Goal: Task Accomplishment & Management: Manage account settings

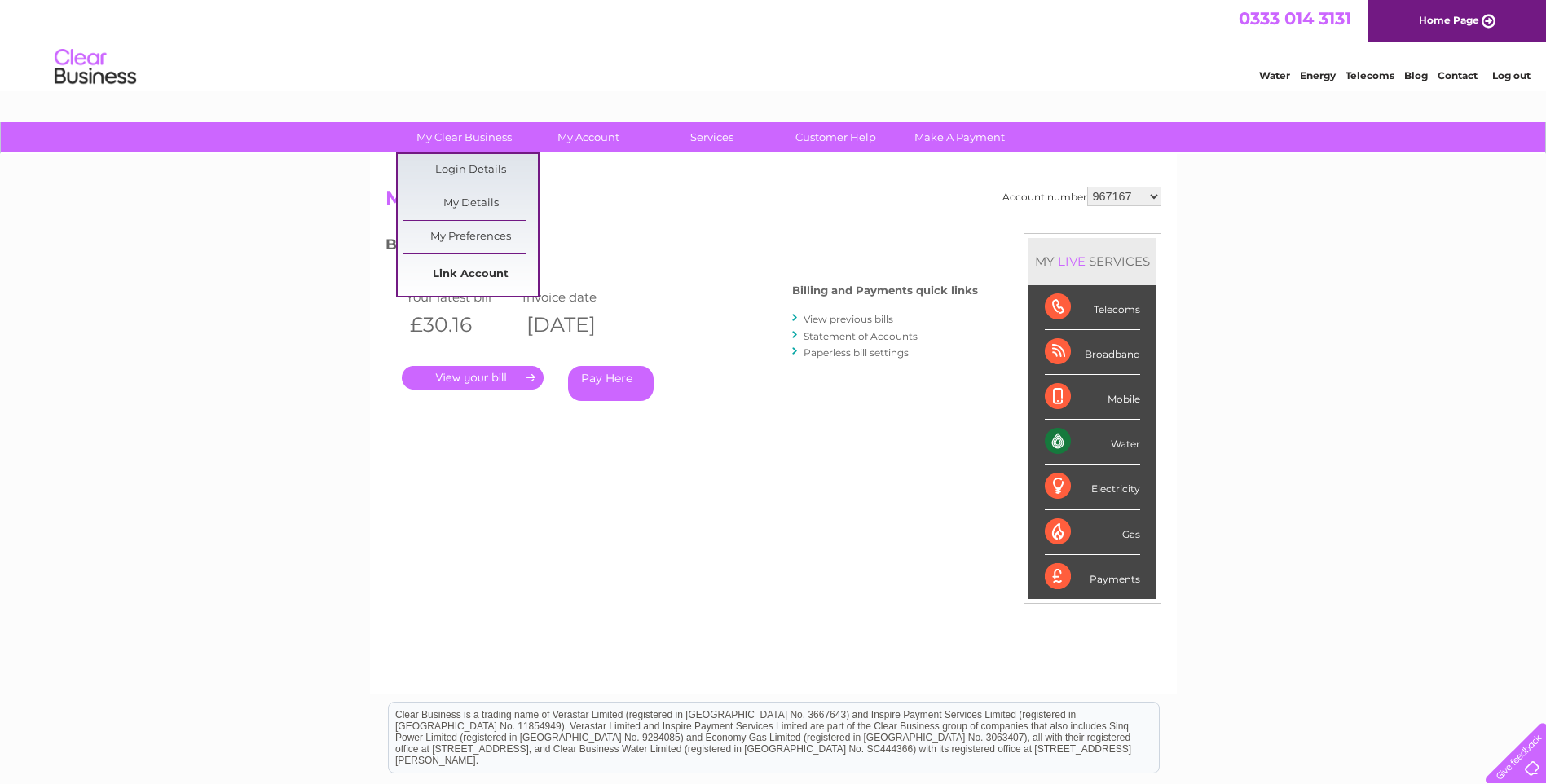
click at [453, 274] on link "Link Account" at bounding box center [470, 274] width 135 height 33
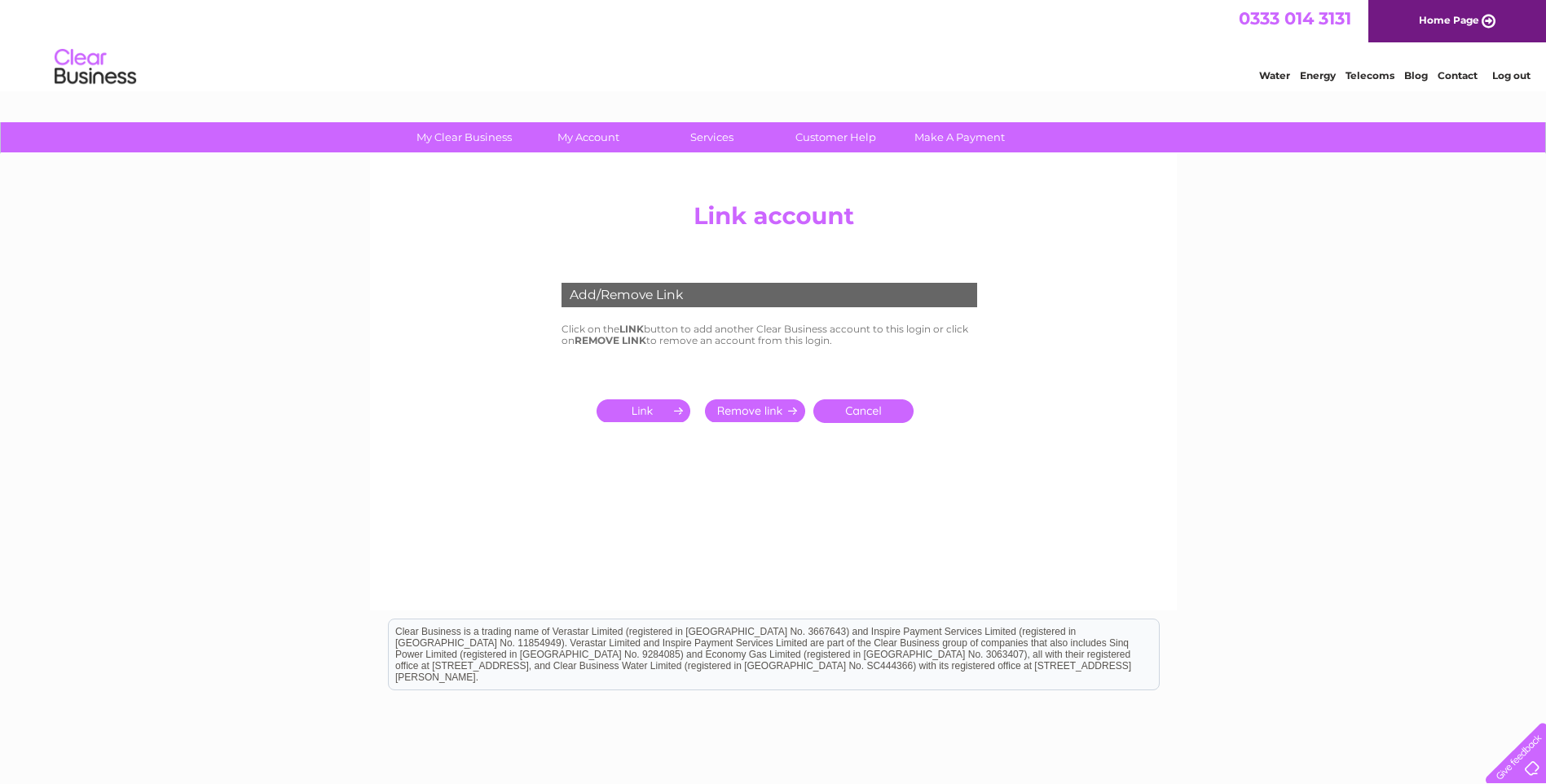
click at [636, 412] on input "submit" at bounding box center [647, 410] width 100 height 23
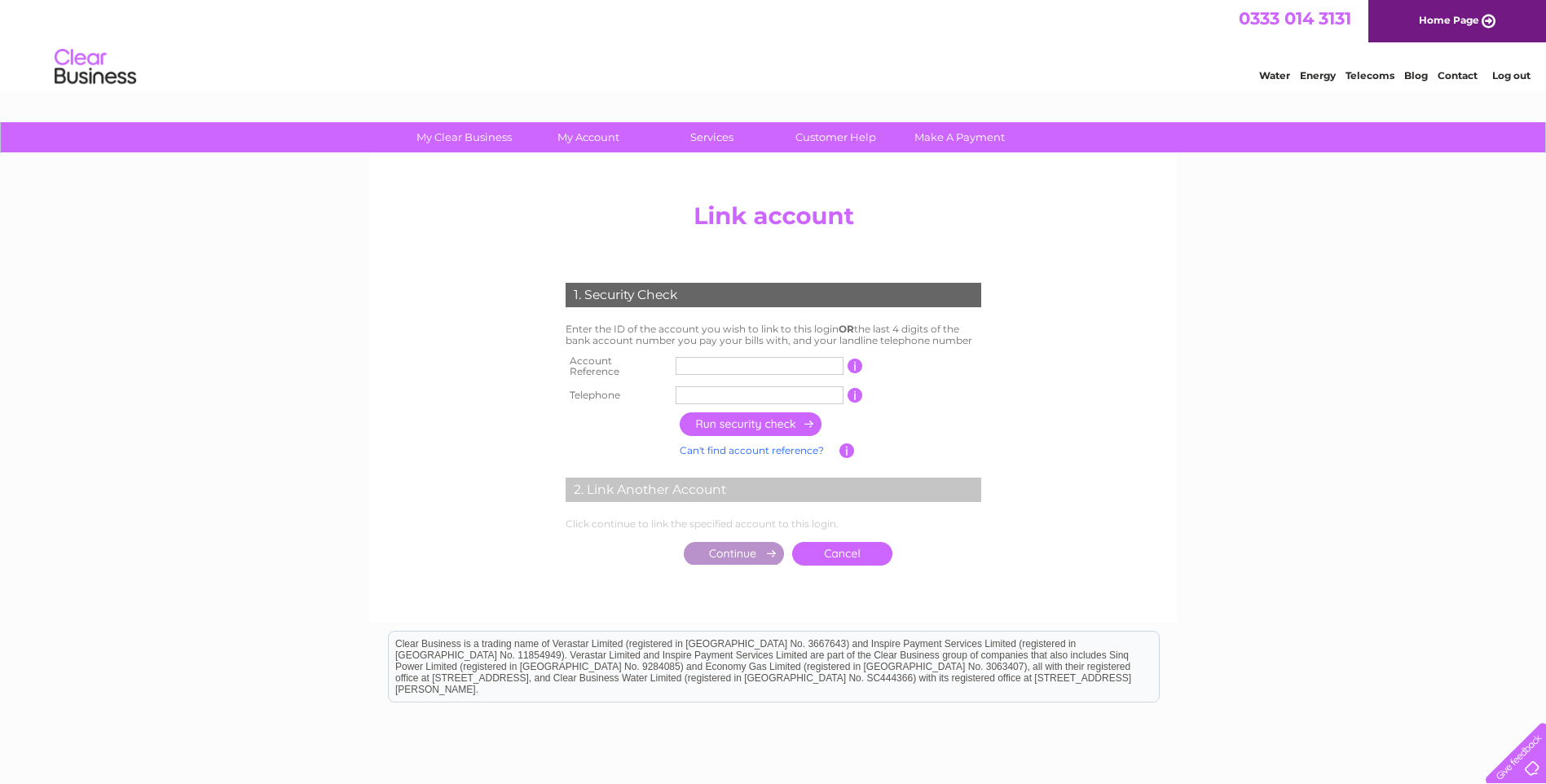
click at [757, 363] on input "text" at bounding box center [759, 365] width 168 height 18
type input "30277875"
click at [729, 390] on input "text" at bounding box center [759, 394] width 168 height 18
type input "01414452340"
click at [730, 417] on input "button" at bounding box center [751, 424] width 143 height 23
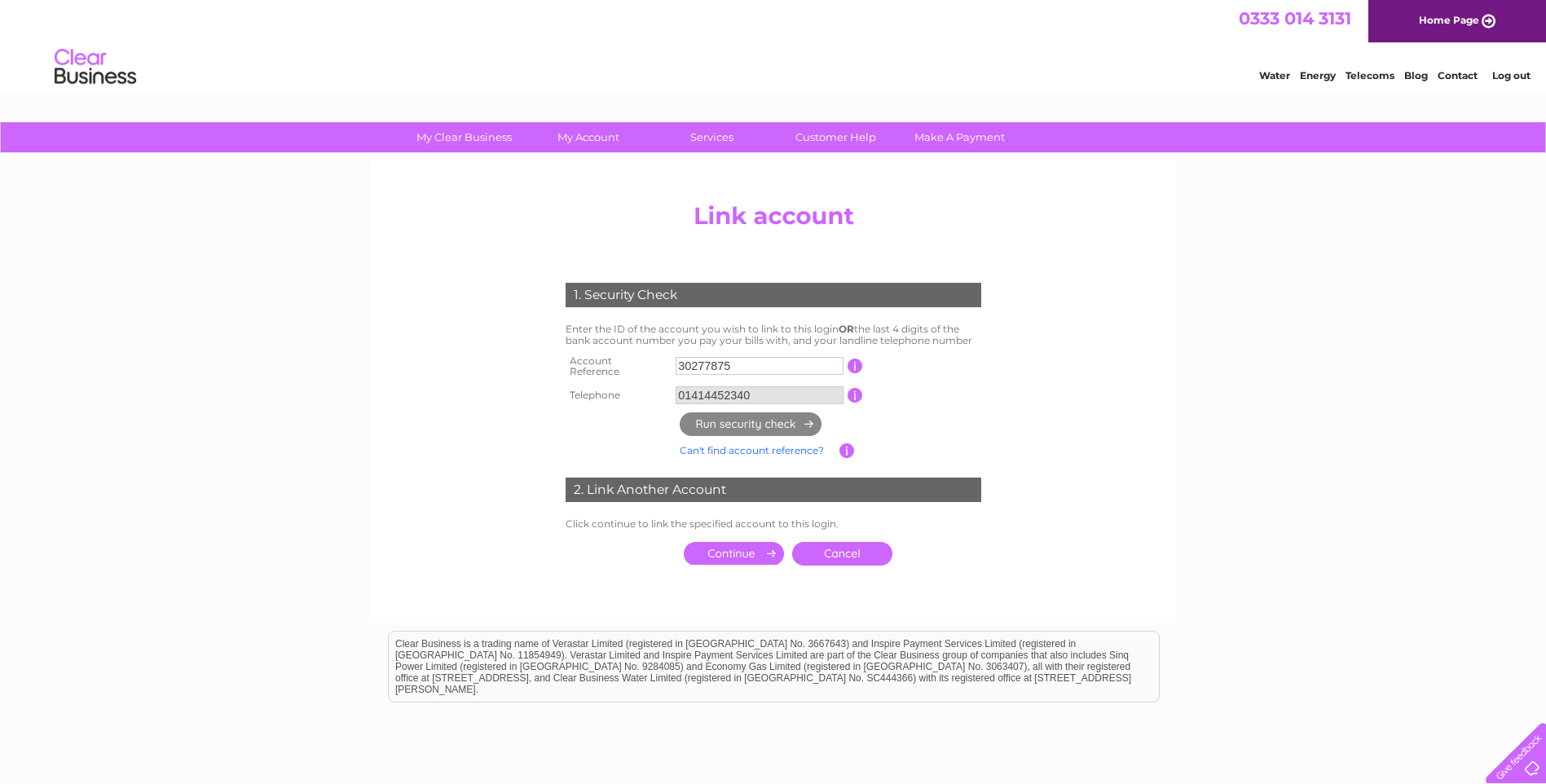
click at [743, 551] on input "submit" at bounding box center [734, 552] width 100 height 23
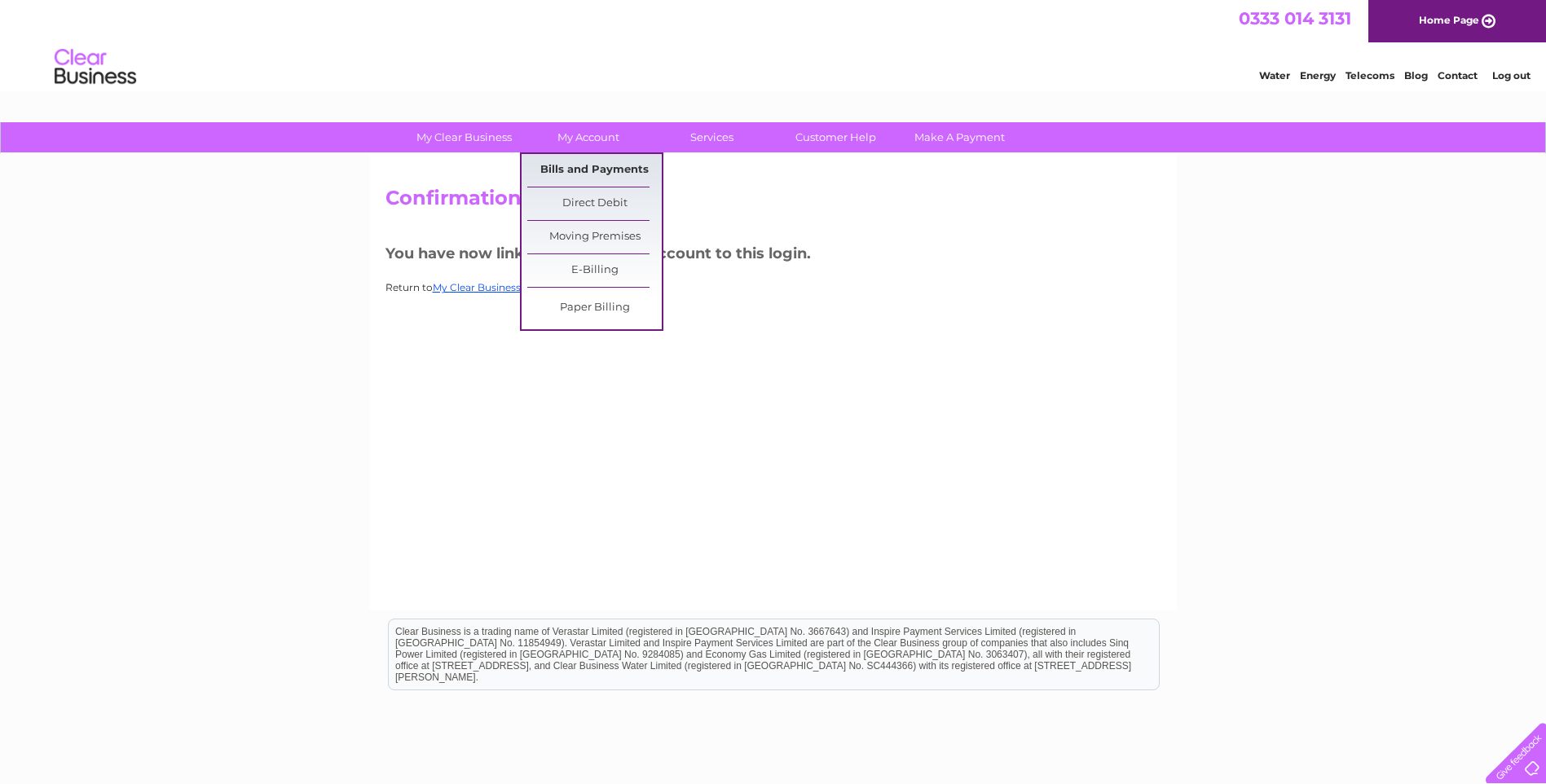
click at [587, 163] on link "Bills and Payments" at bounding box center [594, 170] width 135 height 33
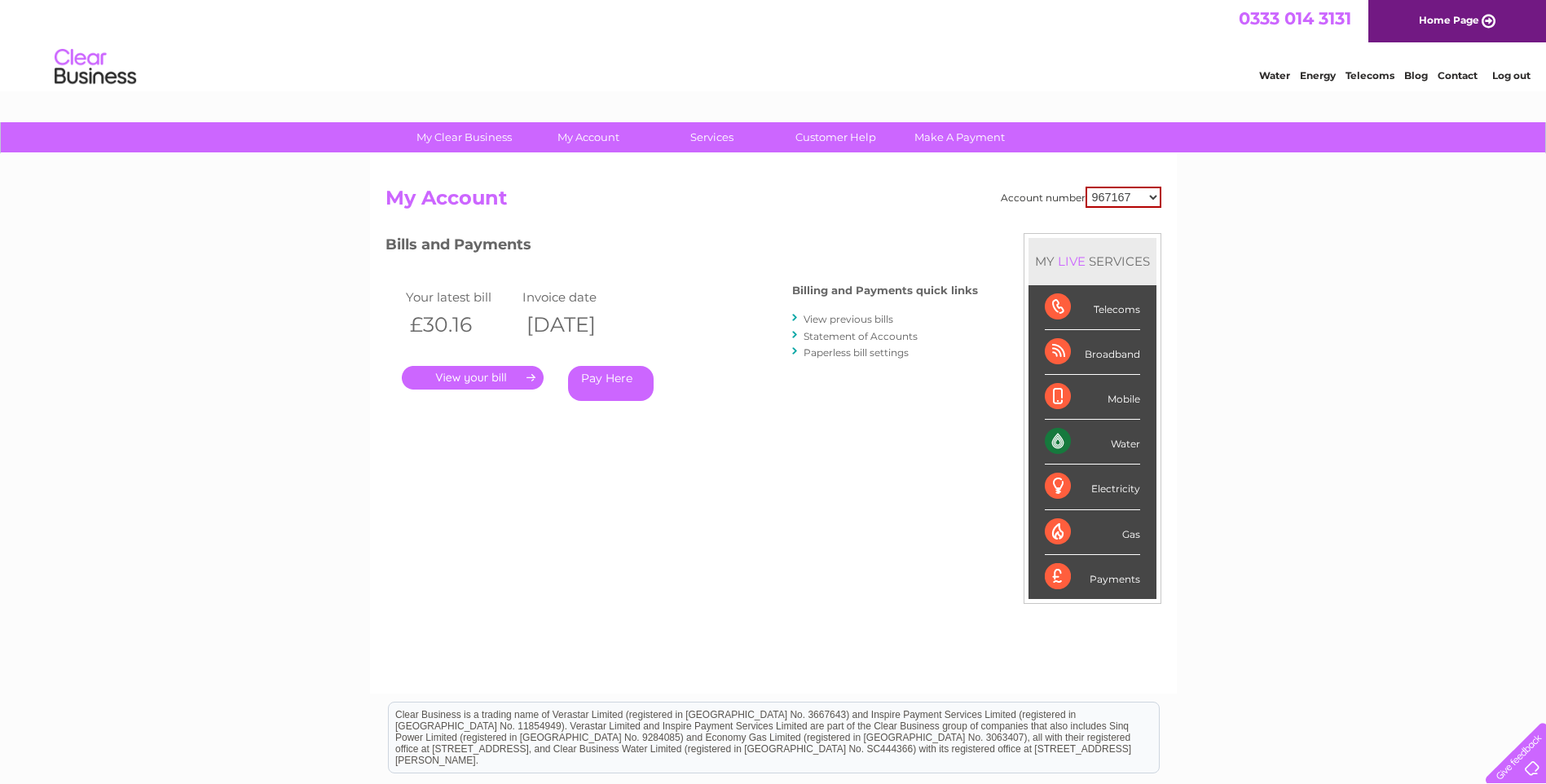
click at [1153, 196] on select "967167 967195 967206 967223 967241 967243 967244 967247 967248 967250 969165 98…" at bounding box center [1123, 197] width 76 height 21
select select "30277875"
click at [1086, 187] on select "967167 967195 967206 967223 967241 967243 967244 967247 967248 967250 969165 98…" at bounding box center [1123, 197] width 76 height 21
click at [486, 379] on link "." at bounding box center [472, 377] width 141 height 23
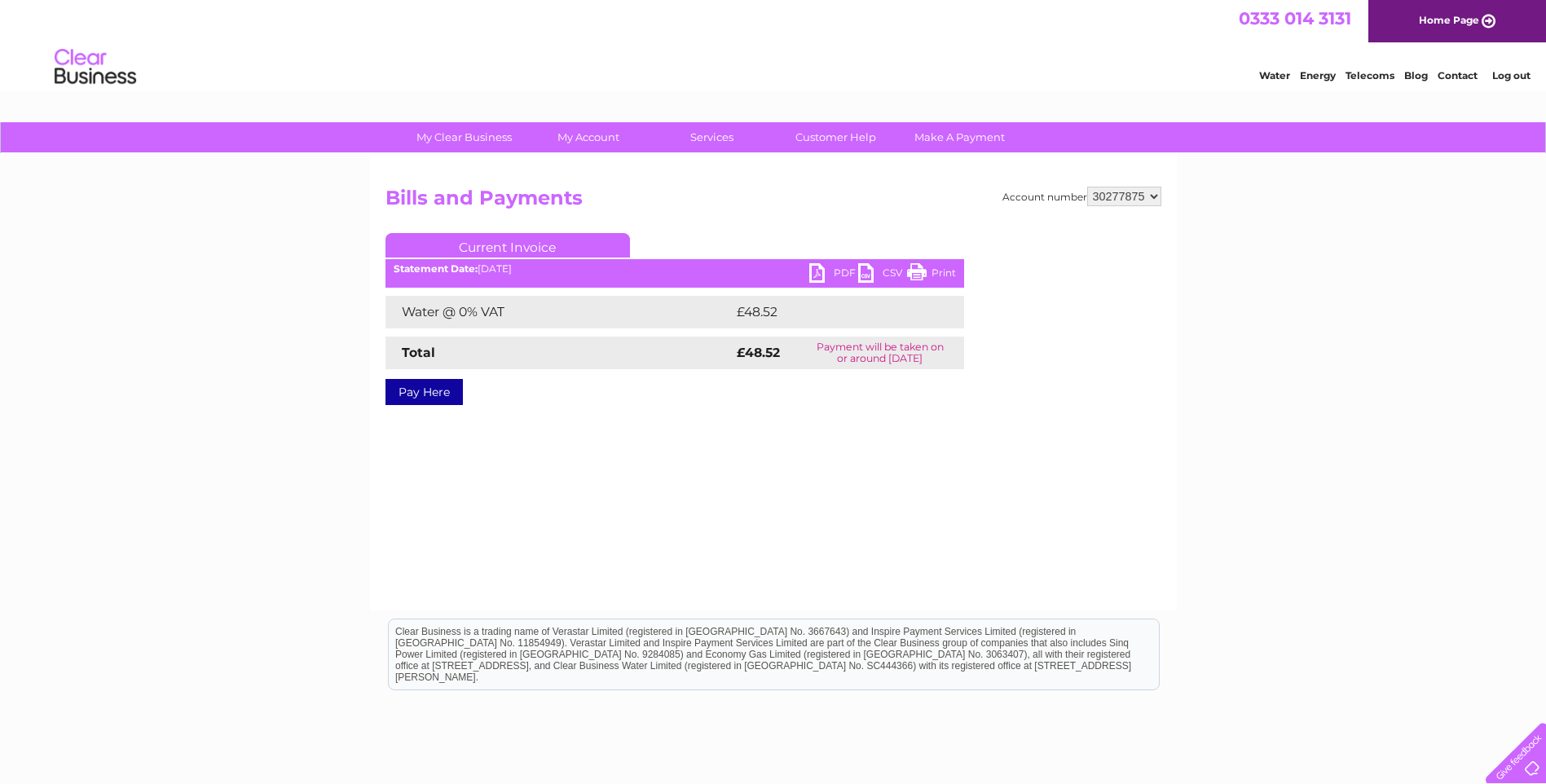
click at [840, 269] on link "PDF" at bounding box center [834, 274] width 49 height 23
